Goal: Information Seeking & Learning: Understand process/instructions

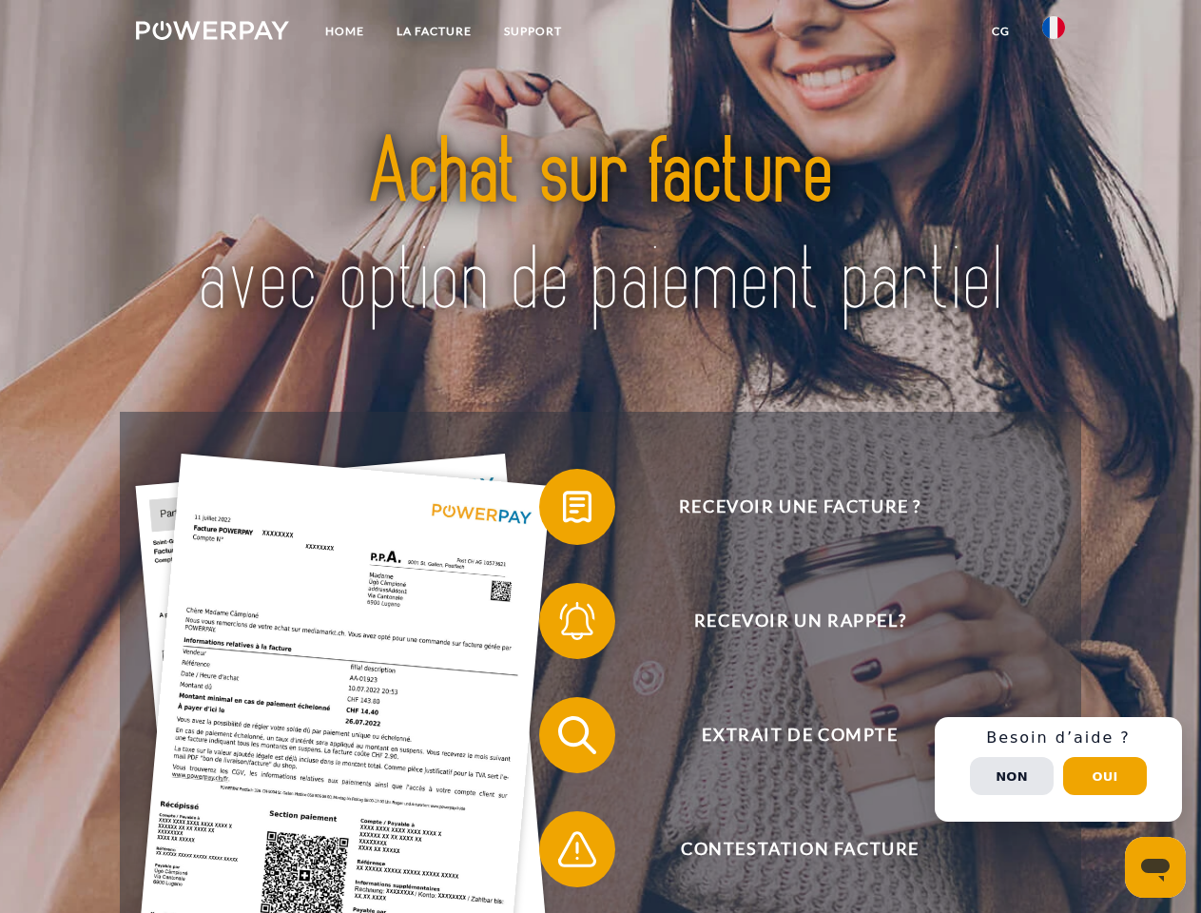
click at [212, 33] on img at bounding box center [212, 30] width 153 height 19
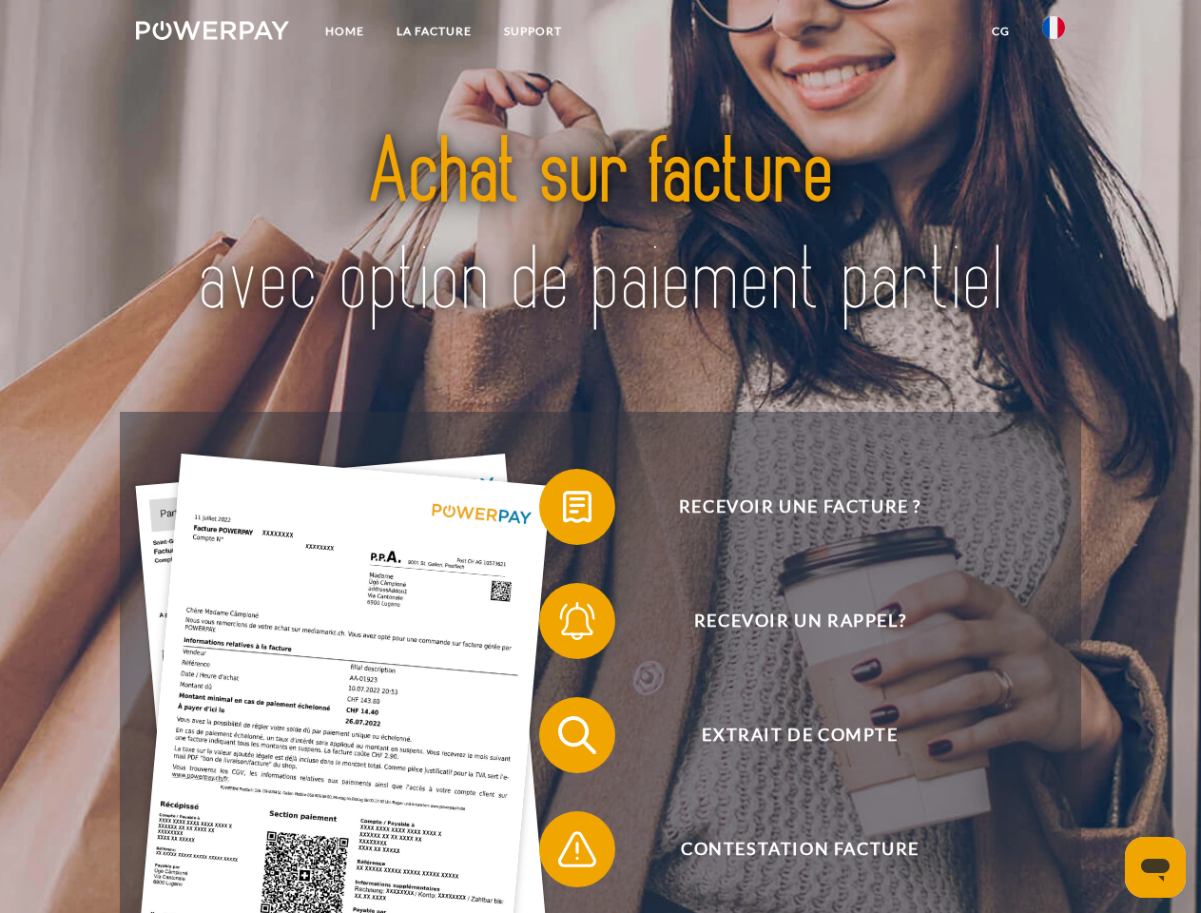
click at [1053, 33] on img at bounding box center [1053, 27] width 23 height 23
click at [1000, 31] on link "CG" at bounding box center [1000, 31] width 50 height 34
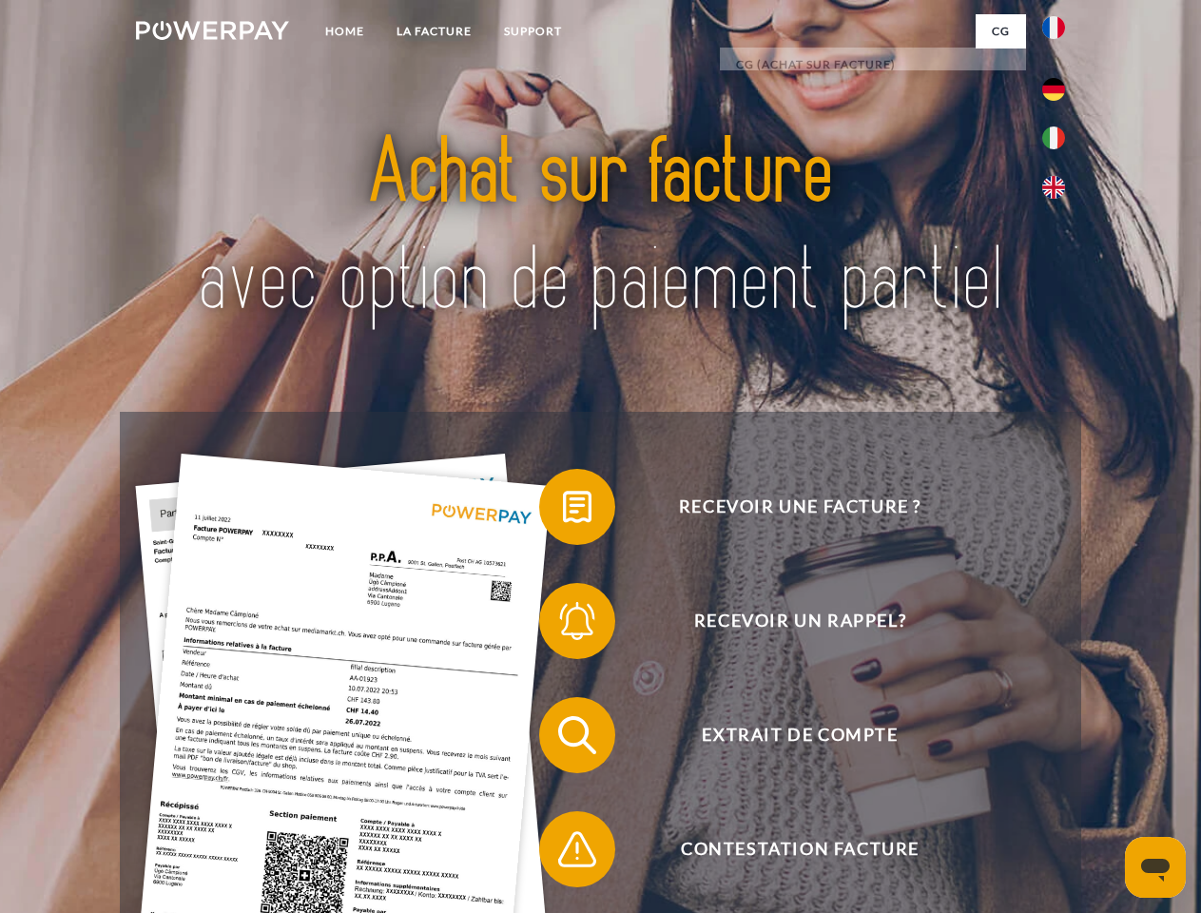
click at [563, 511] on span at bounding box center [548, 506] width 95 height 95
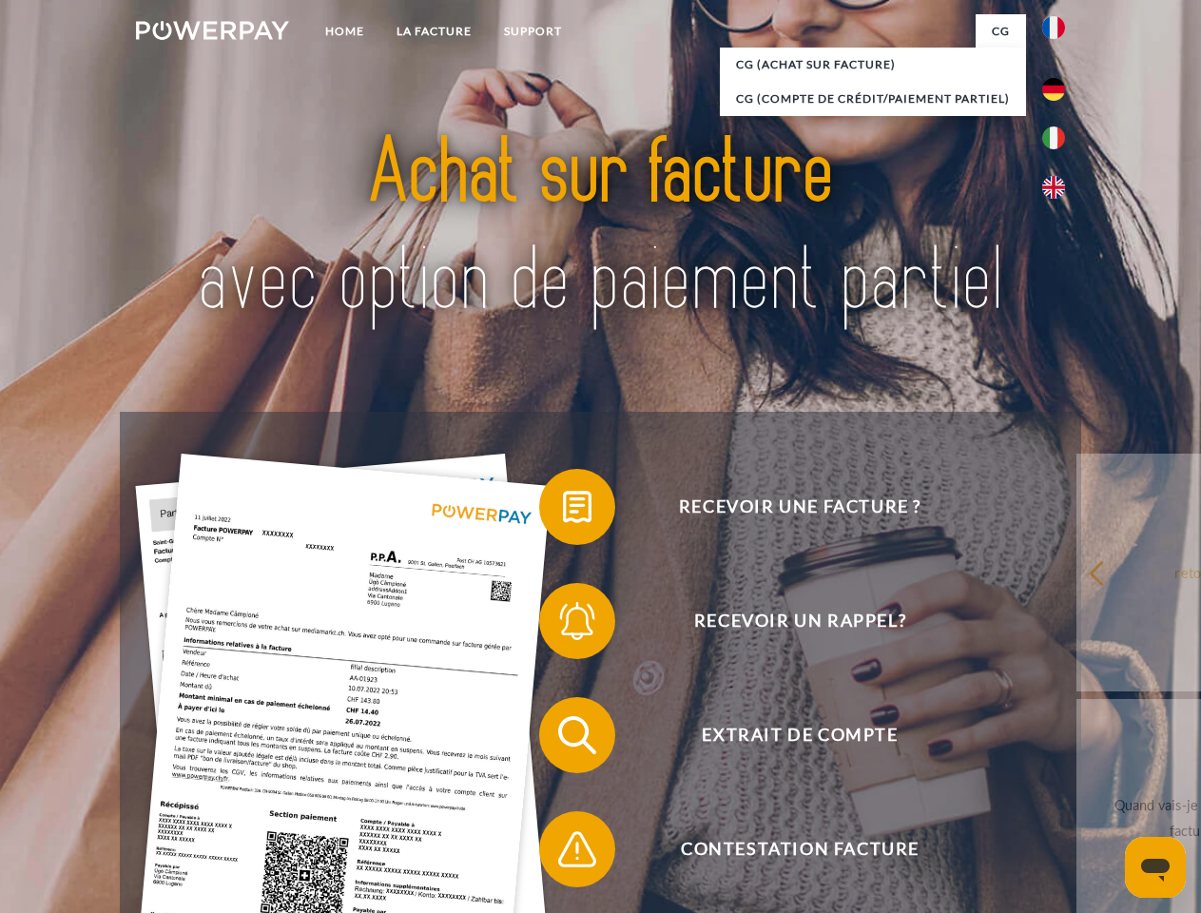
click at [563, 625] on span at bounding box center [548, 620] width 95 height 95
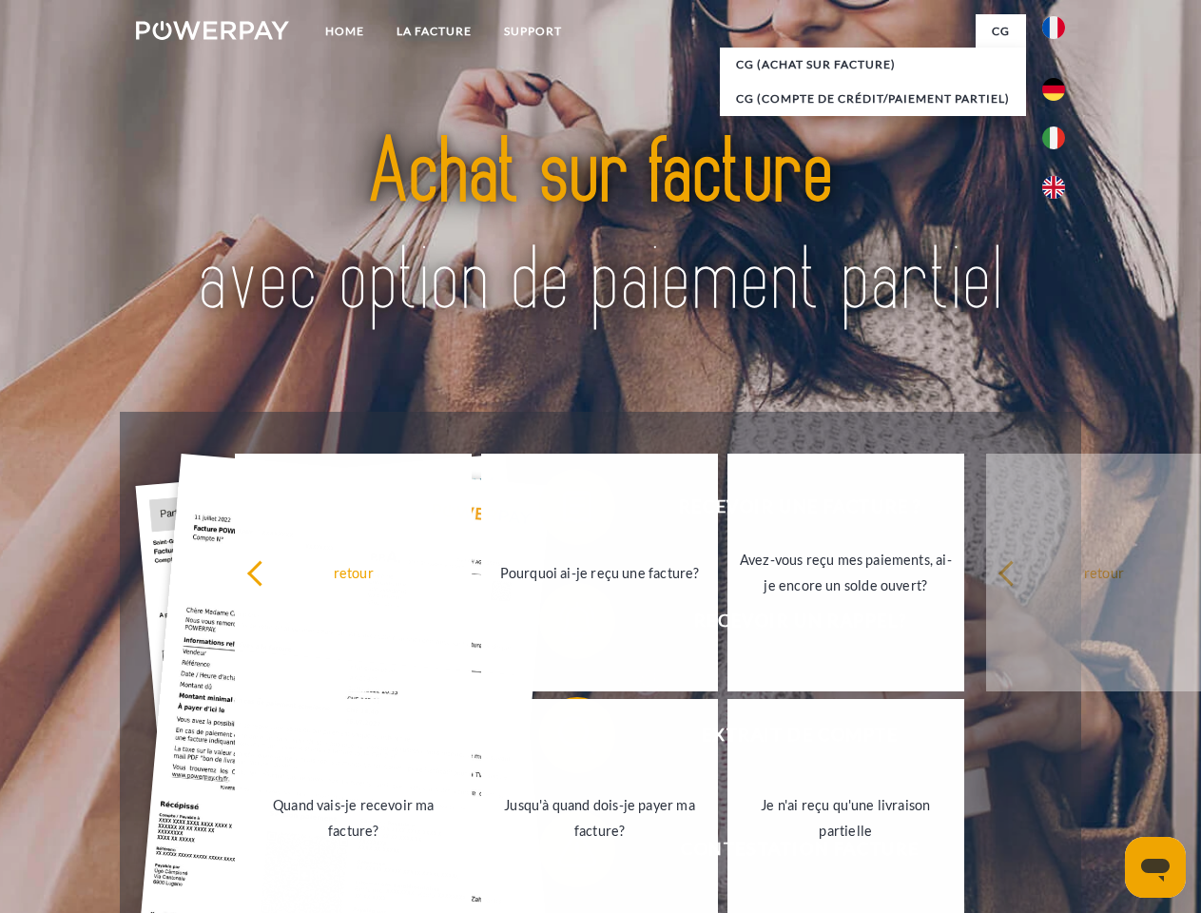
click at [563, 739] on link "Jusqu'à quand dois-je payer ma facture?" at bounding box center [599, 818] width 237 height 238
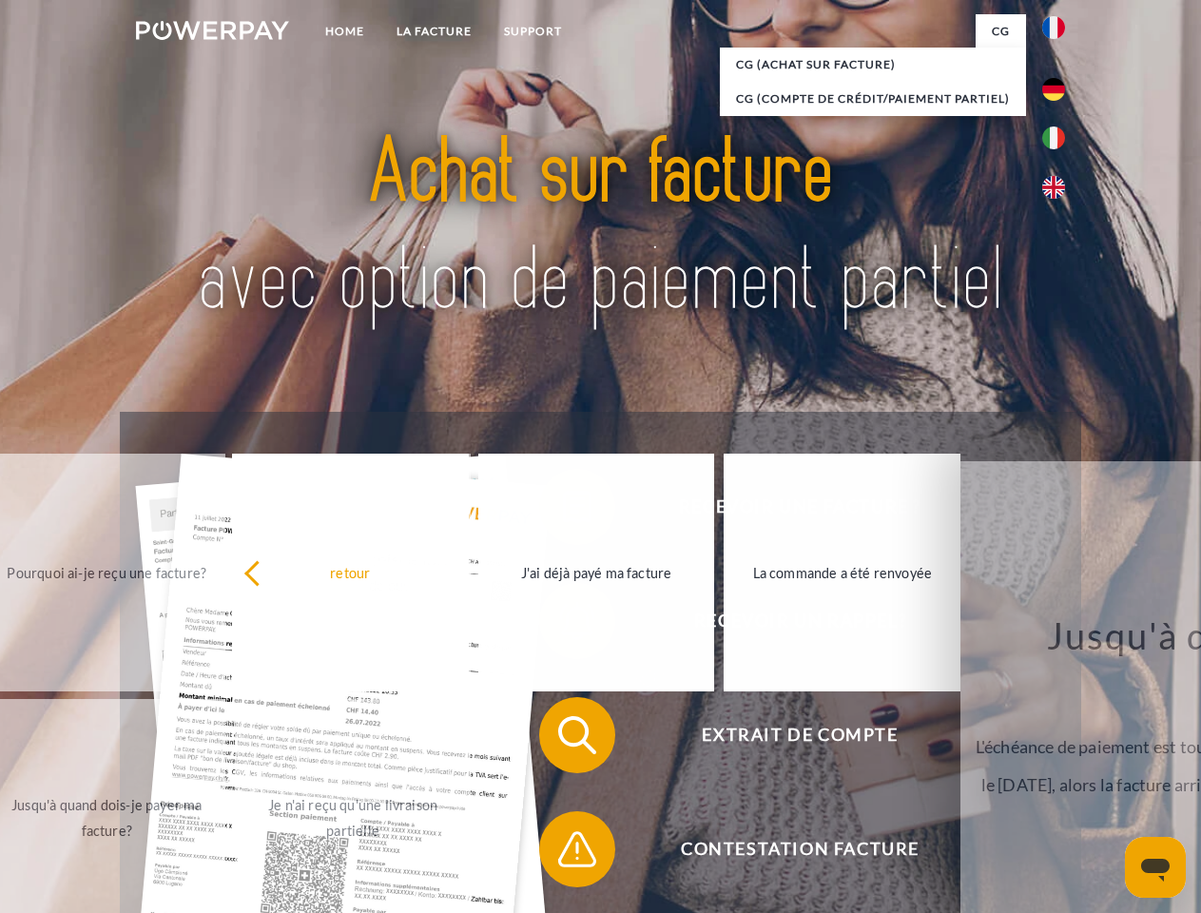
click at [563, 853] on span at bounding box center [548, 848] width 95 height 95
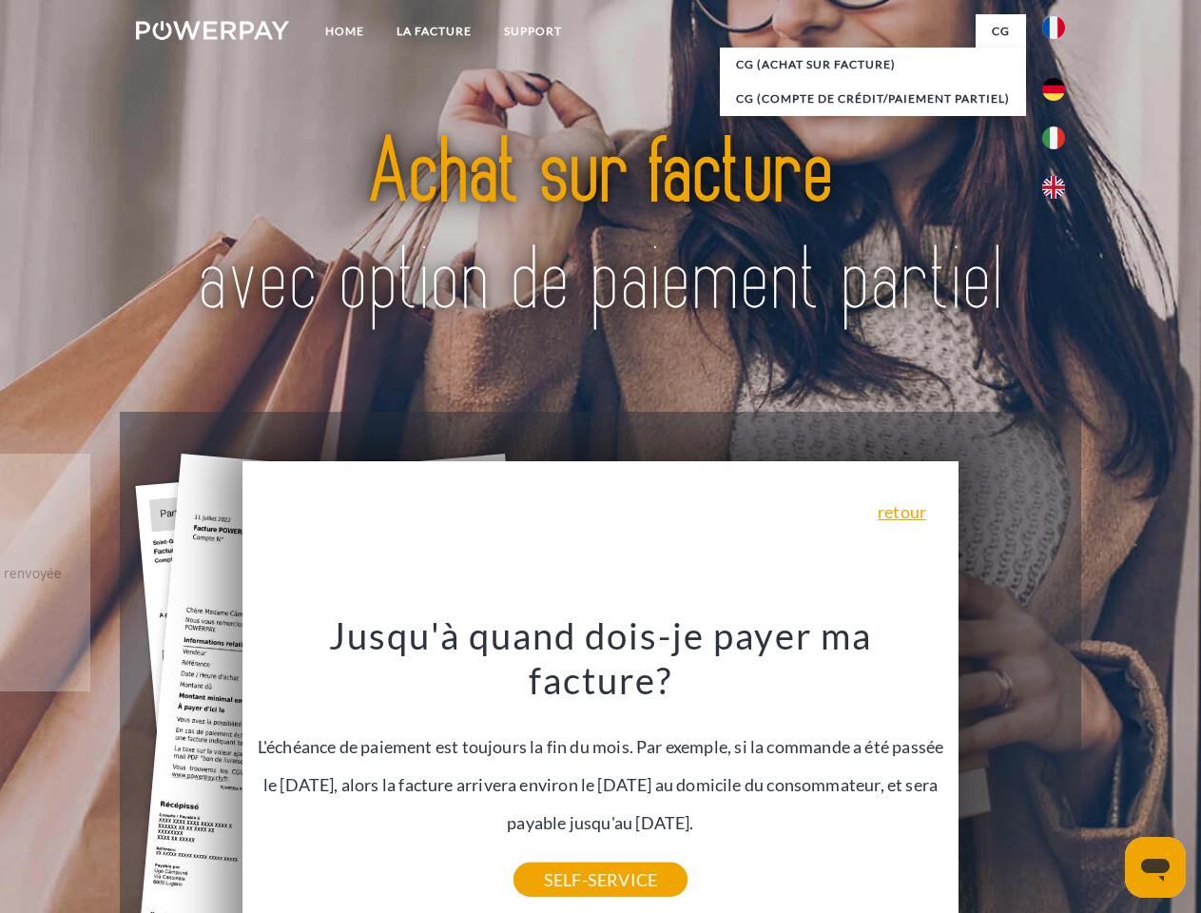
click at [1058, 769] on div "Recevoir une facture ? Recevoir un rappel? Extrait de compte retour" at bounding box center [600, 792] width 960 height 761
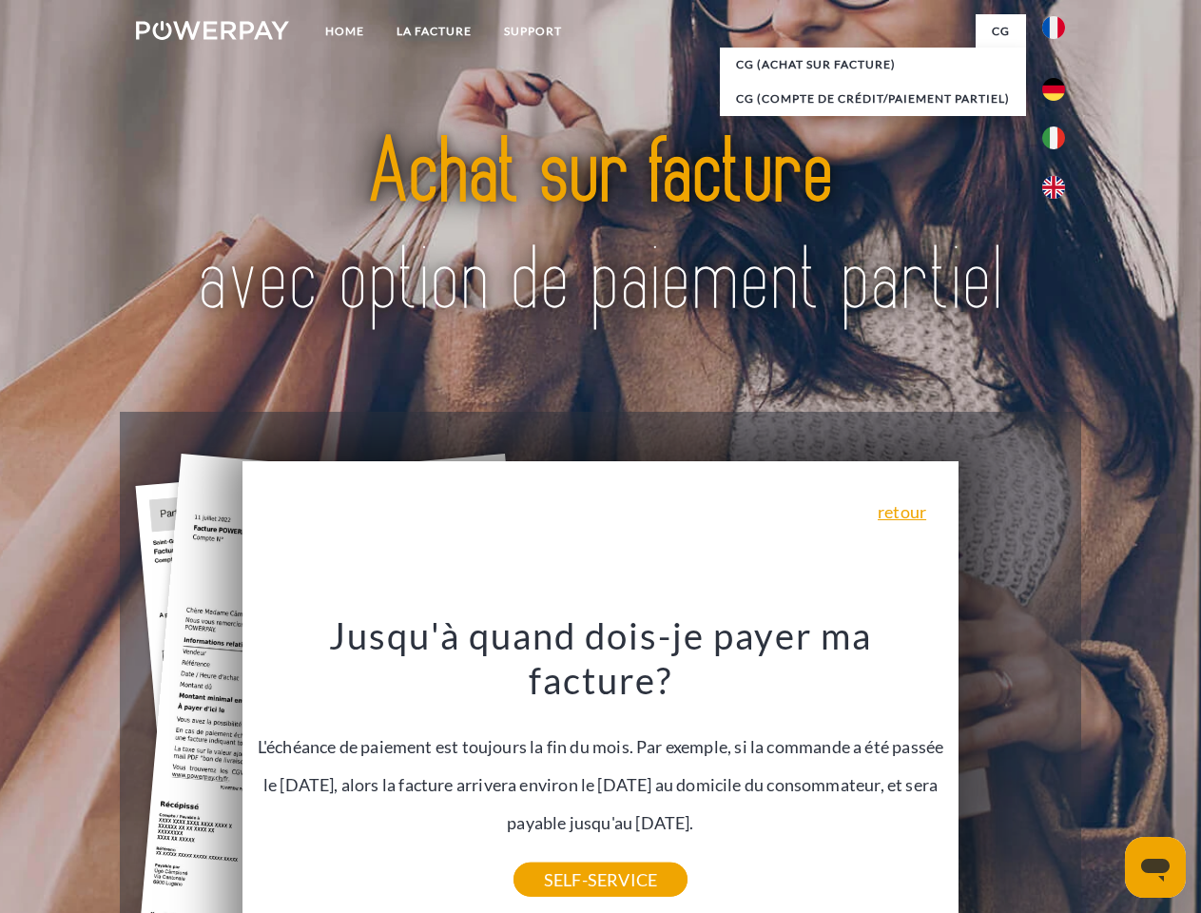
click at [1012, 773] on span "Extrait de compte" at bounding box center [800, 735] width 466 height 76
click at [1105, 776] on header "Home LA FACTURE Support" at bounding box center [600, 656] width 1201 height 1313
